Goal: Transaction & Acquisition: Purchase product/service

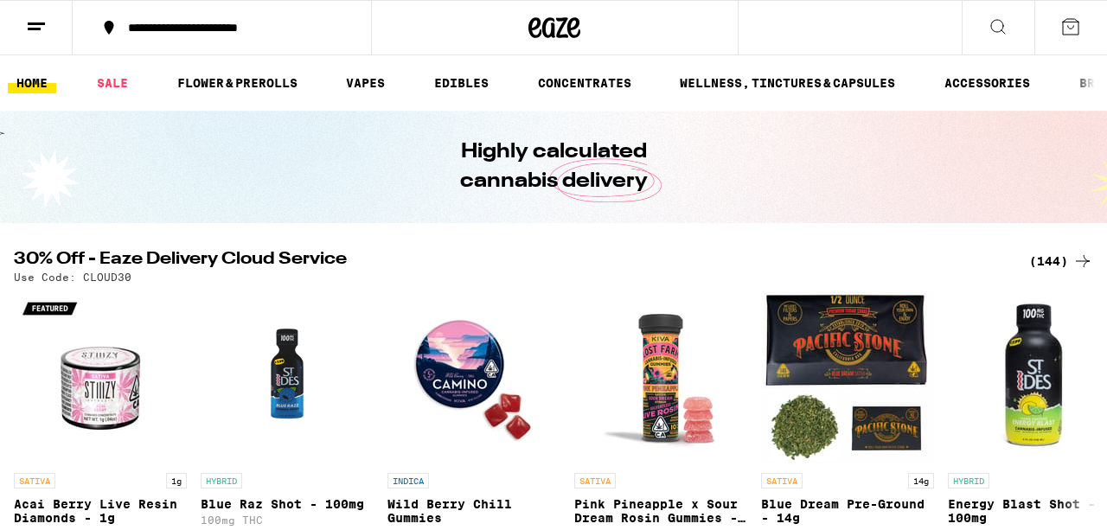
click at [42, 31] on icon at bounding box center [36, 26] width 21 height 21
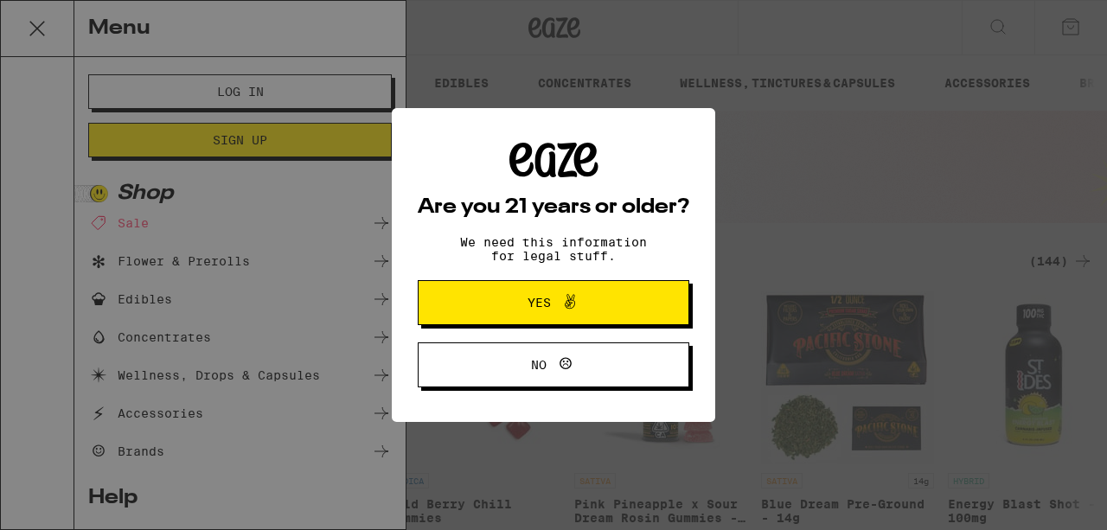
click at [150, 87] on div "Are you 21 years or older? We need this information for legal stuff. Yes No" at bounding box center [553, 265] width 1107 height 530
click at [558, 303] on span at bounding box center [565, 302] width 29 height 22
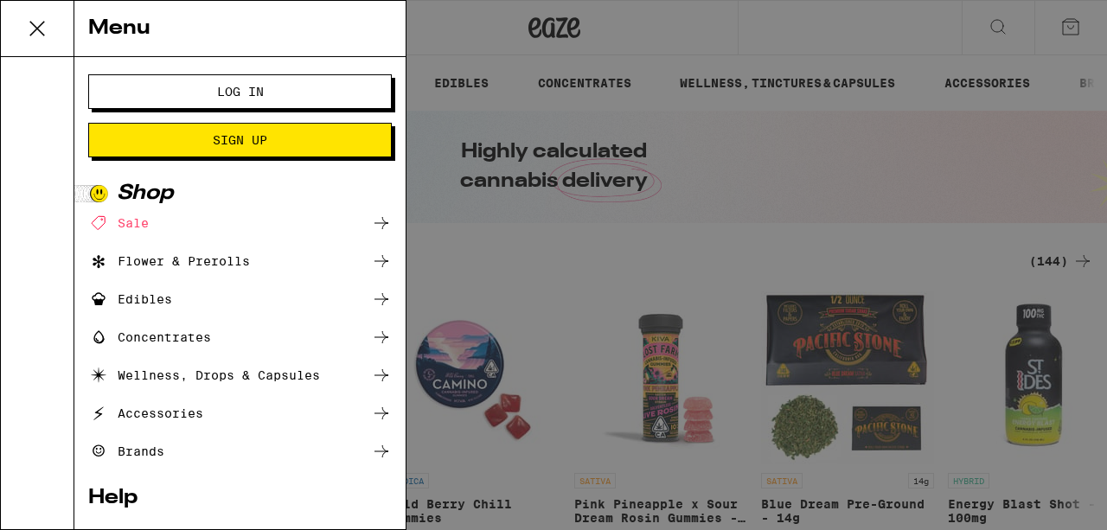
click at [372, 100] on button "Log In" at bounding box center [240, 91] width 304 height 35
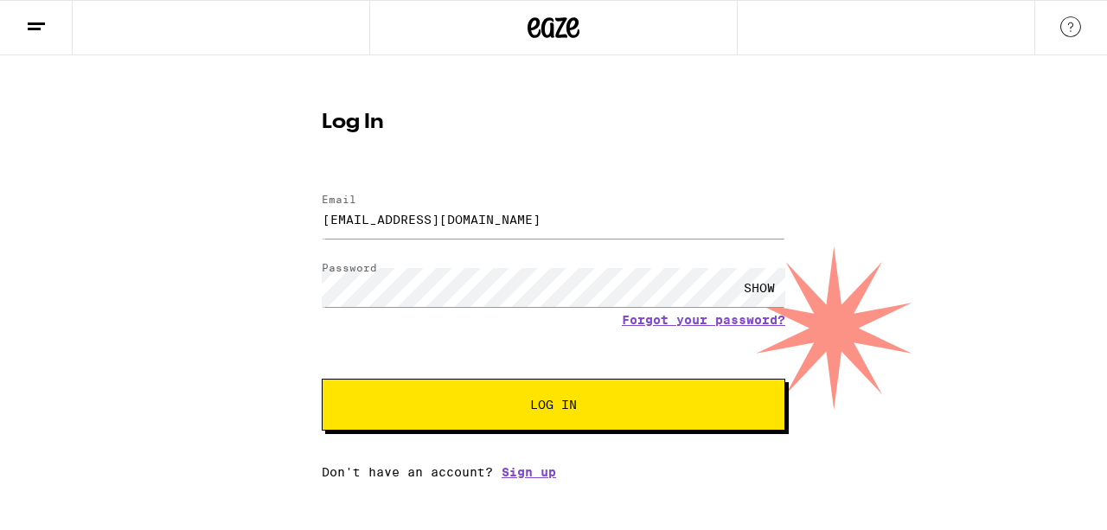
click at [513, 402] on span "Log In" at bounding box center [553, 405] width 323 height 12
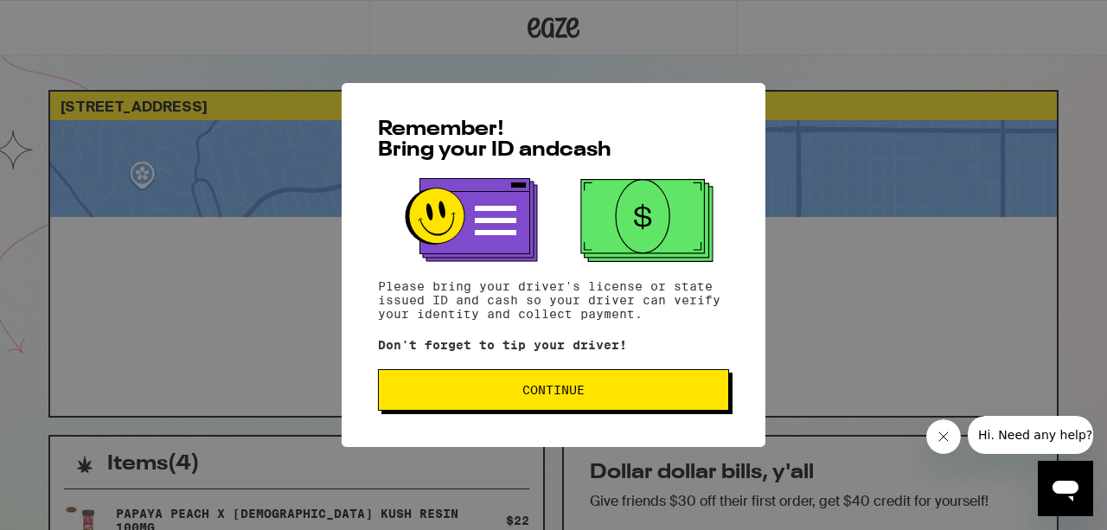
click at [522, 375] on button "Continue" at bounding box center [553, 390] width 351 height 42
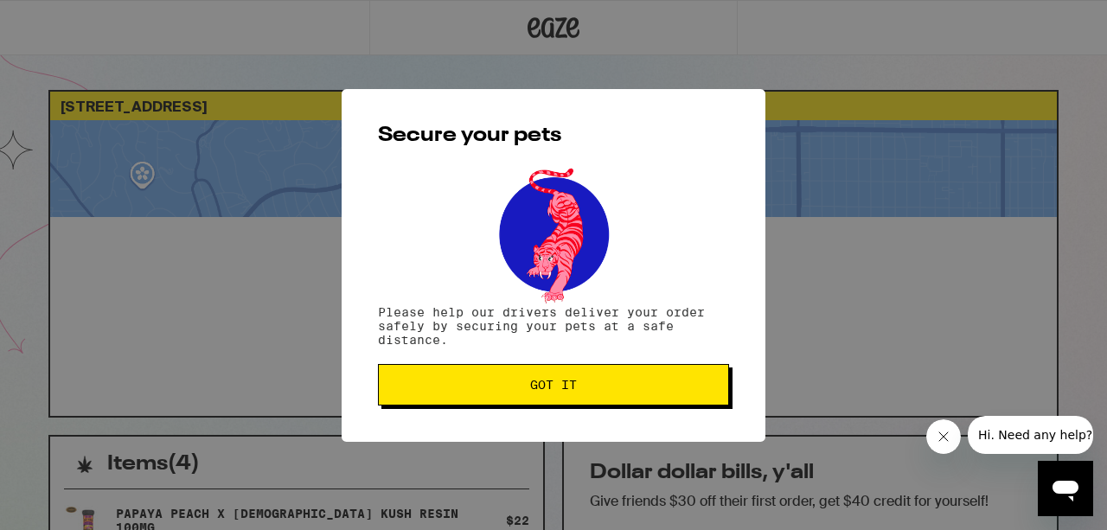
click at [522, 377] on button "Got it" at bounding box center [553, 385] width 351 height 42
